Goal: Transaction & Acquisition: Obtain resource

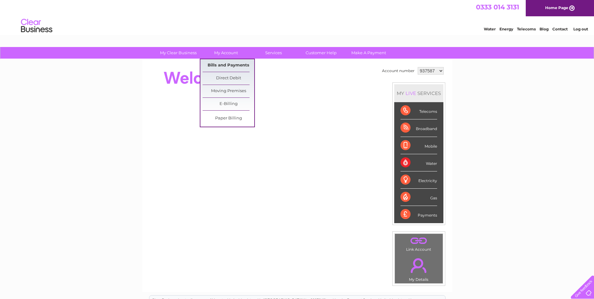
click at [223, 62] on link "Bills and Payments" at bounding box center [228, 65] width 52 height 13
click at [220, 65] on link "Bills and Payments" at bounding box center [228, 65] width 52 height 13
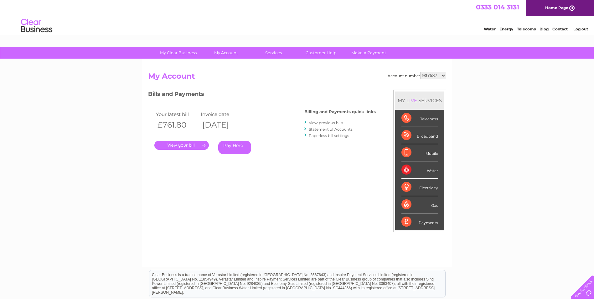
click at [442, 75] on select "937587 1050028" at bounding box center [433, 76] width 26 height 8
select select "1050028"
click at [420, 72] on select "937587 1050028" at bounding box center [433, 76] width 26 height 8
click at [188, 146] on link "." at bounding box center [181, 145] width 54 height 9
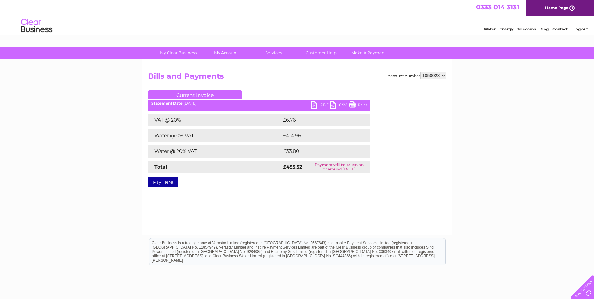
click at [316, 104] on link "PDF" at bounding box center [320, 105] width 19 height 9
